Goal: Register for event/course

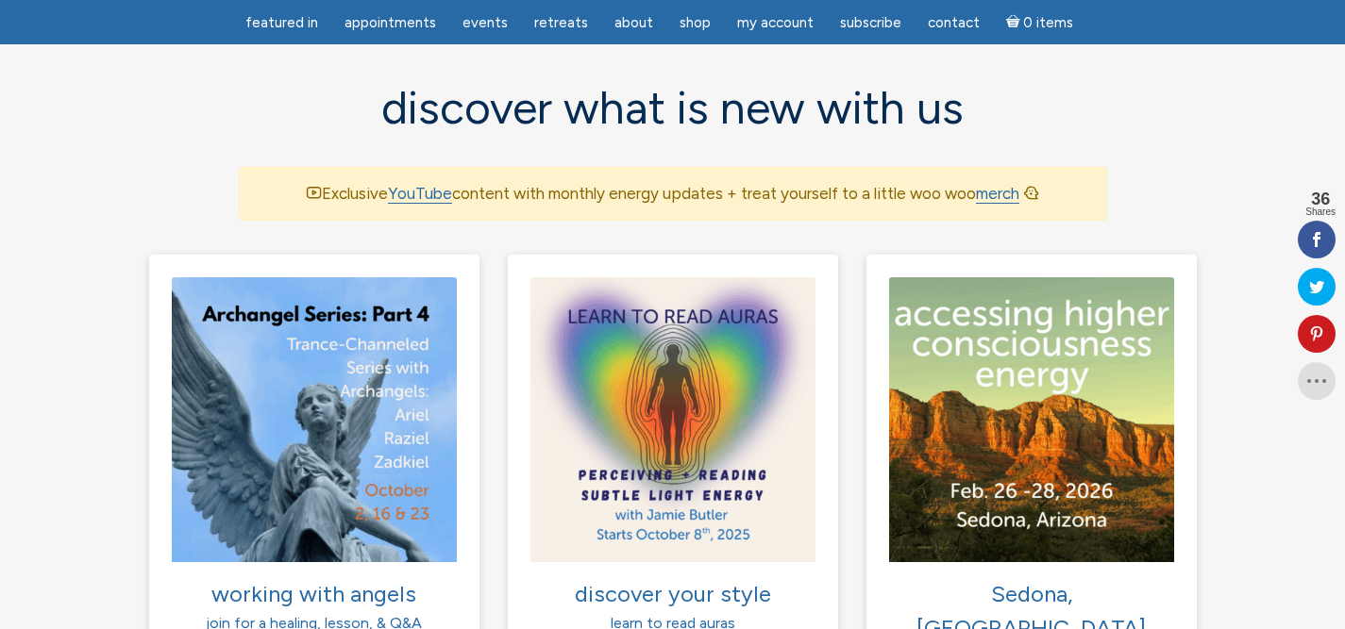
scroll to position [1236, 0]
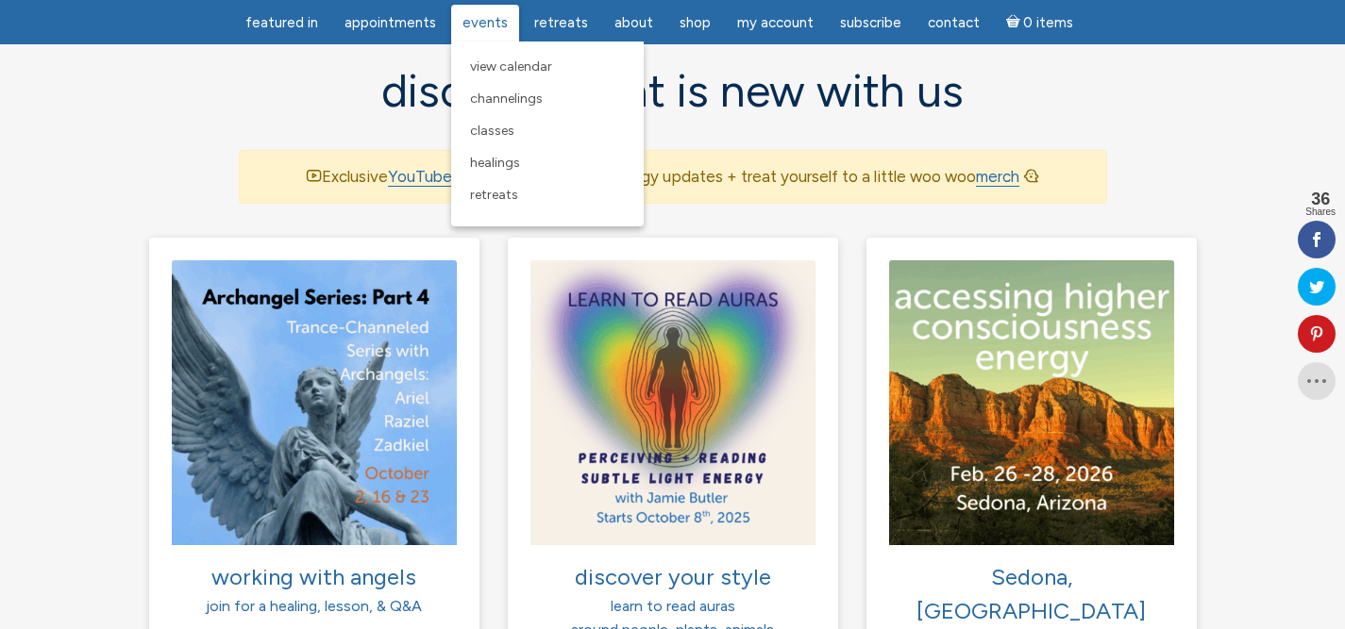
click at [483, 22] on span "Events" at bounding box center [484, 22] width 45 height 17
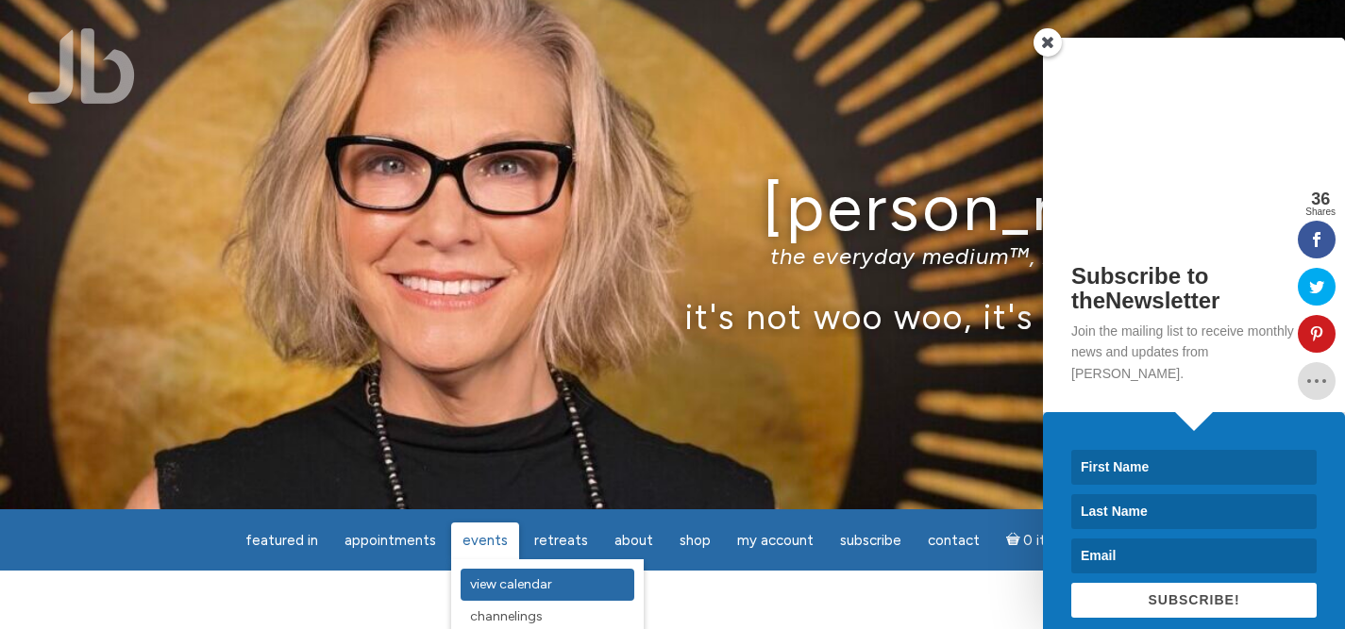
click at [500, 577] on span "View Calendar" at bounding box center [511, 585] width 82 height 16
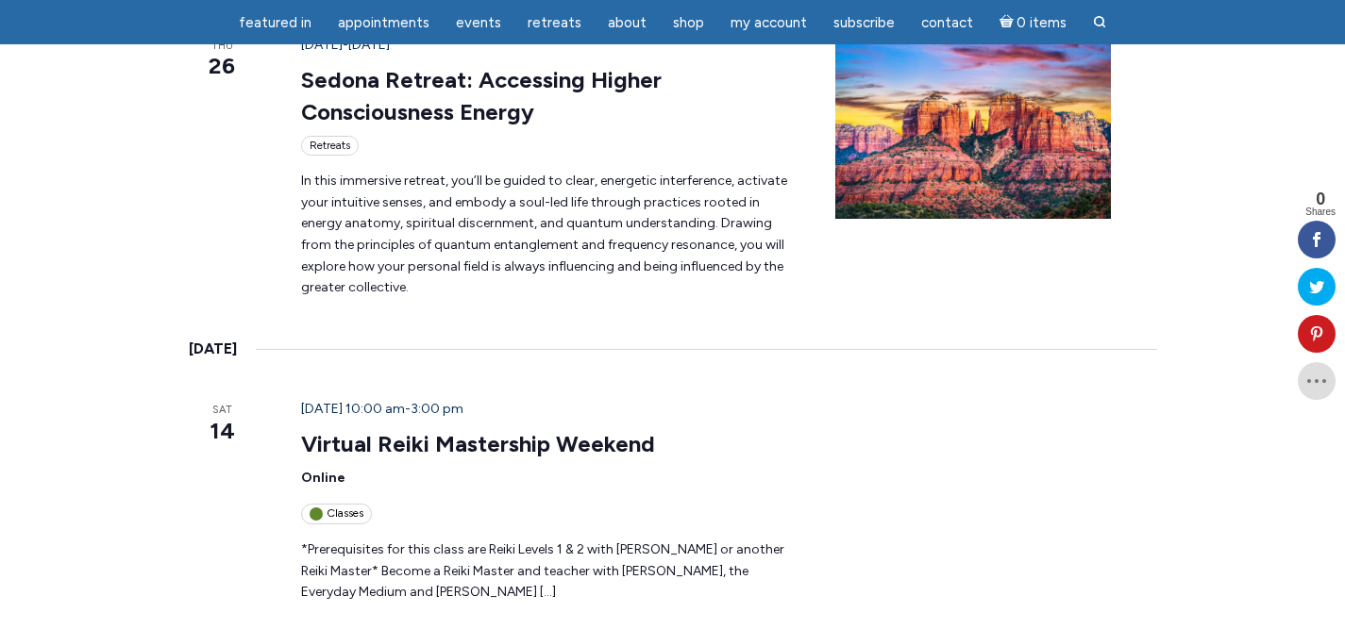
scroll to position [2753, 0]
